Goal: Information Seeking & Learning: Learn about a topic

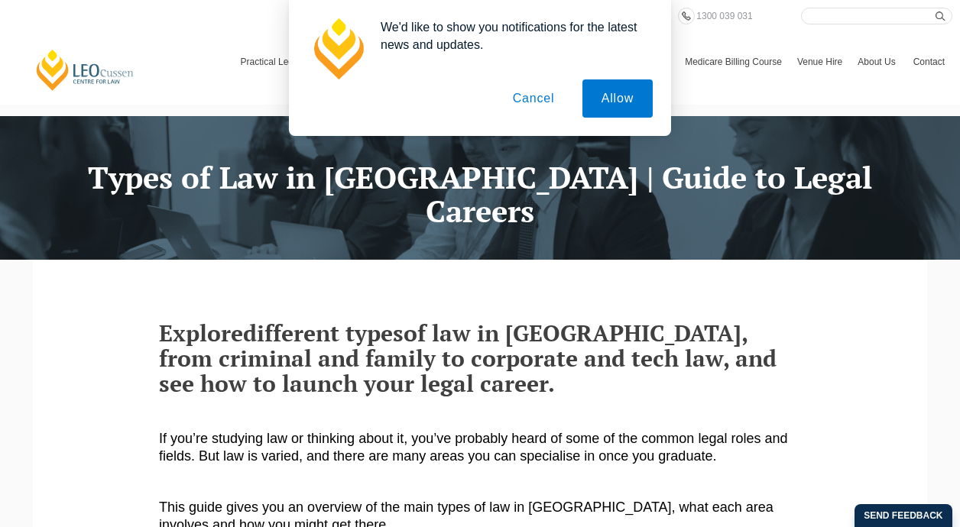
click at [527, 104] on button "Cancel" at bounding box center [534, 98] width 80 height 38
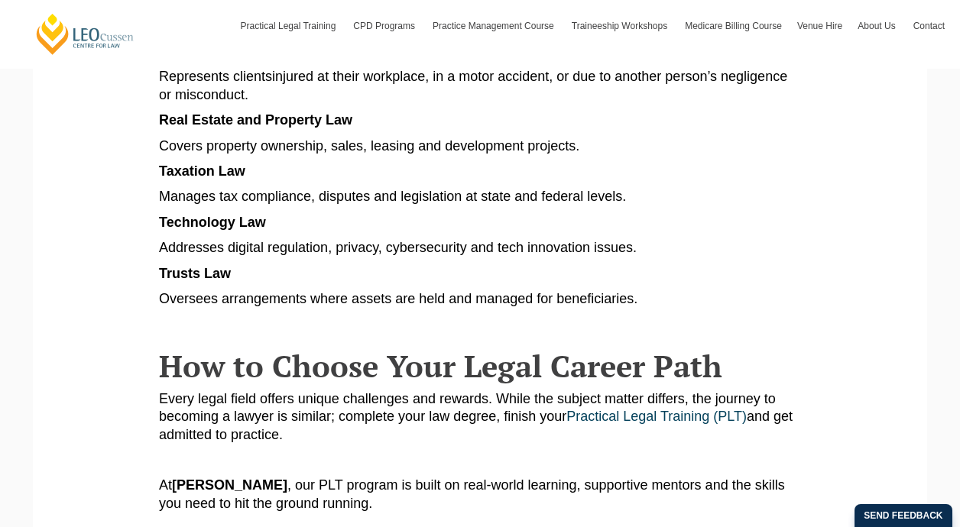
scroll to position [1804, 0]
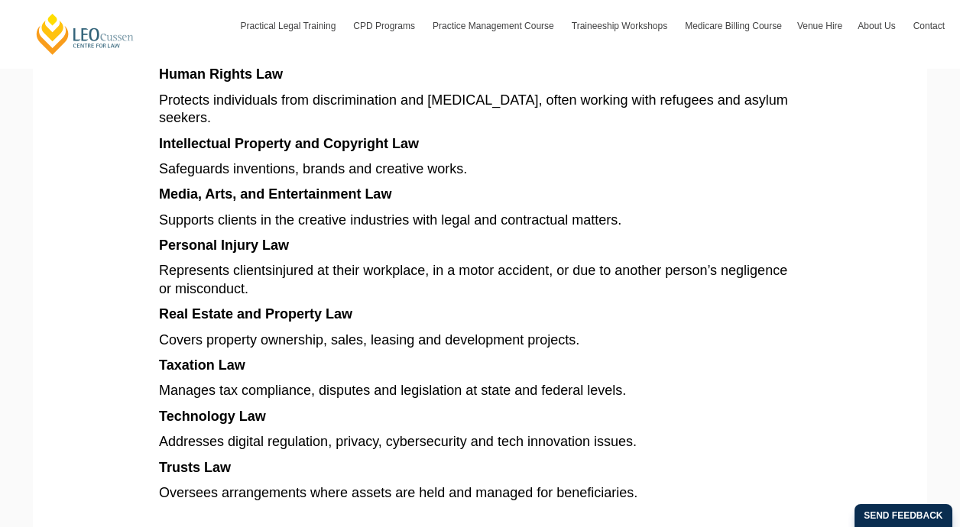
scroll to position [1606, 0]
